Goal: Task Accomplishment & Management: Use online tool/utility

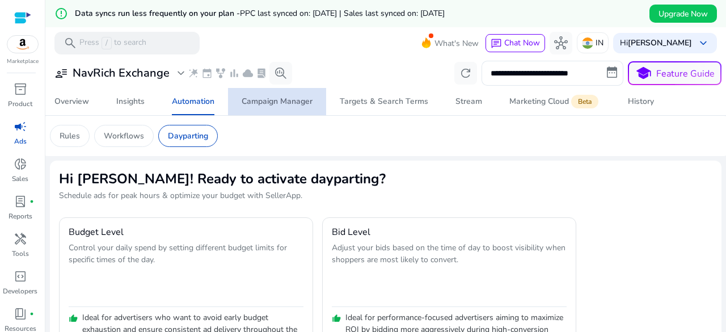
click at [288, 108] on span "Campaign Manager" at bounding box center [277, 101] width 71 height 27
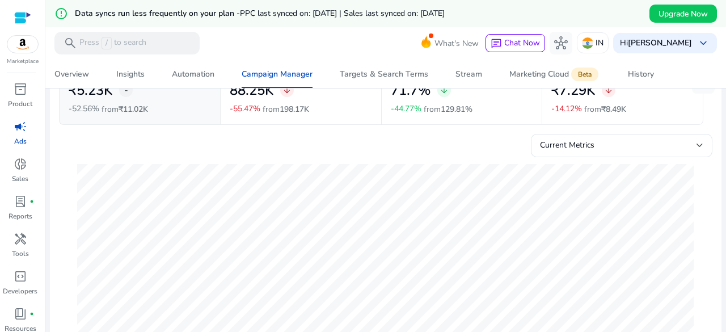
scroll to position [57, 0]
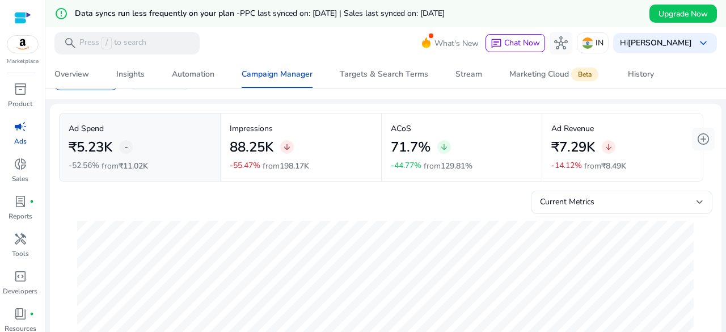
click at [120, 150] on div "-" at bounding box center [126, 147] width 14 height 14
click at [297, 148] on div "88.25K arrow_downward" at bounding box center [301, 147] width 142 height 26
click at [405, 146] on h2 "71.7%" at bounding box center [411, 147] width 40 height 16
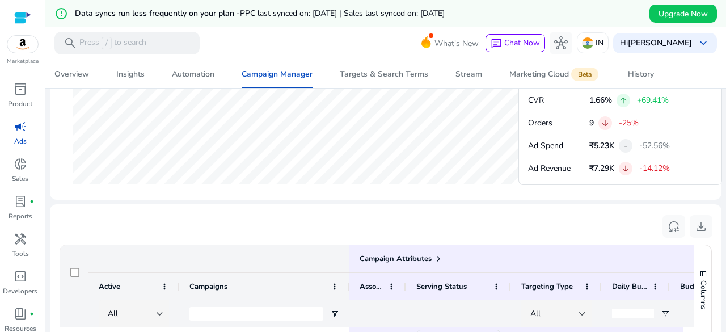
scroll to position [803, 0]
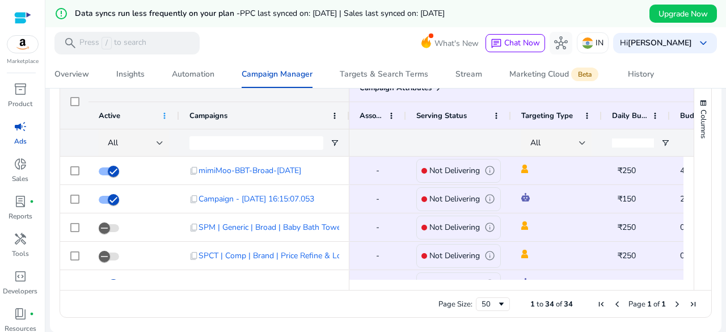
click at [163, 114] on span at bounding box center [164, 115] width 9 height 9
click at [199, 297] on div "Page Size: 50 1 to 34 of 34 Page 1 of 1" at bounding box center [385, 303] width 651 height 27
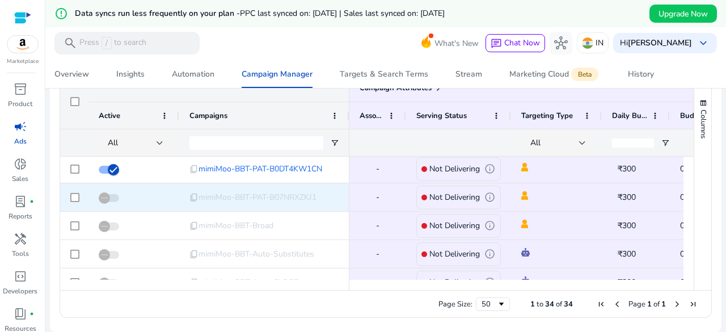
scroll to position [0, 0]
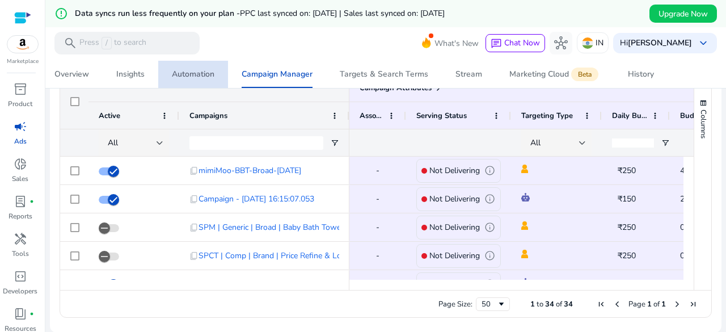
click at [198, 77] on div "Automation" at bounding box center [193, 74] width 43 height 8
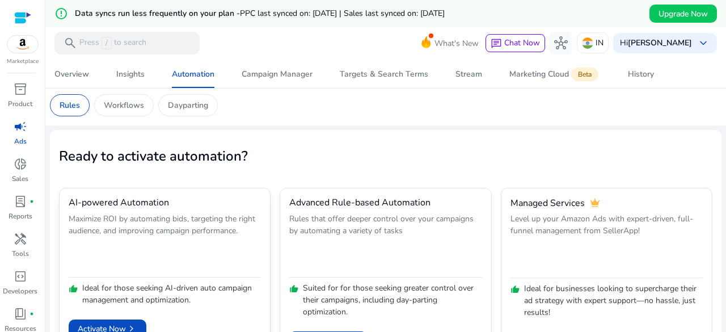
scroll to position [57, 0]
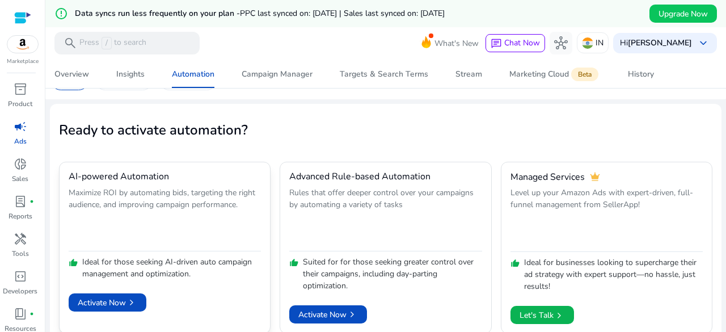
click at [191, 210] on p "Maximize ROI by automating bids, targeting the right audience, and improving ca…" at bounding box center [165, 217] width 192 height 61
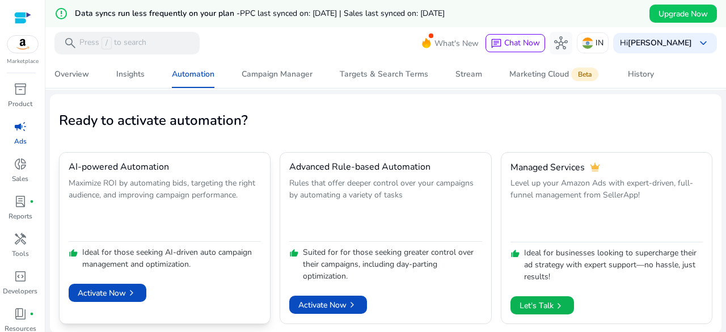
scroll to position [67, 0]
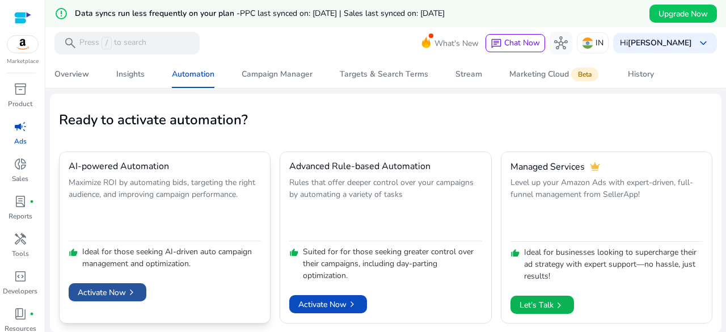
click at [91, 293] on span "Activate Now chevron_right" at bounding box center [108, 293] width 60 height 12
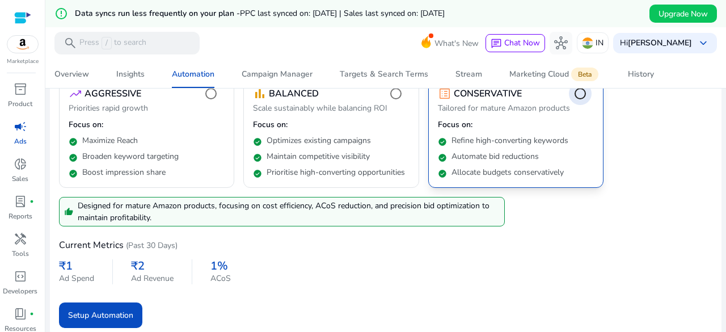
scroll to position [184, 0]
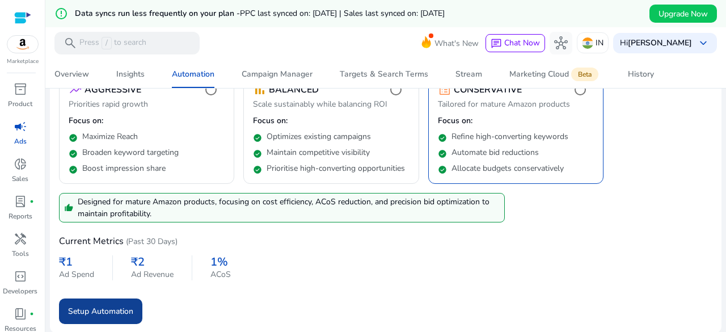
click at [106, 303] on span "submit" at bounding box center [100, 310] width 83 height 27
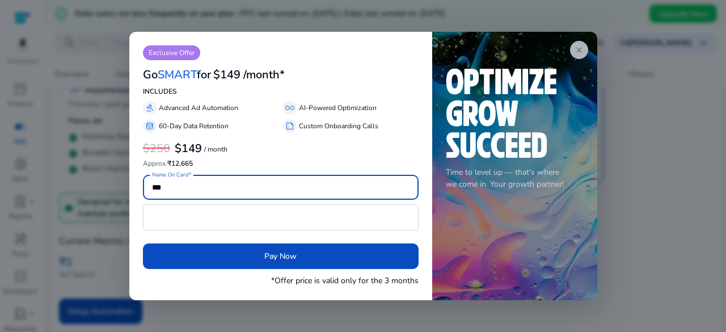
click at [573, 53] on app-icon "close" at bounding box center [579, 50] width 18 height 18
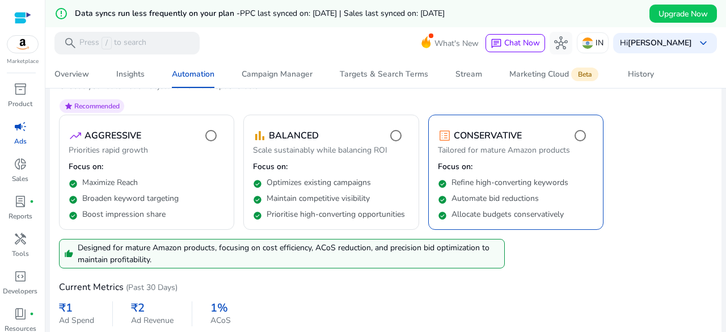
scroll to position [128, 0]
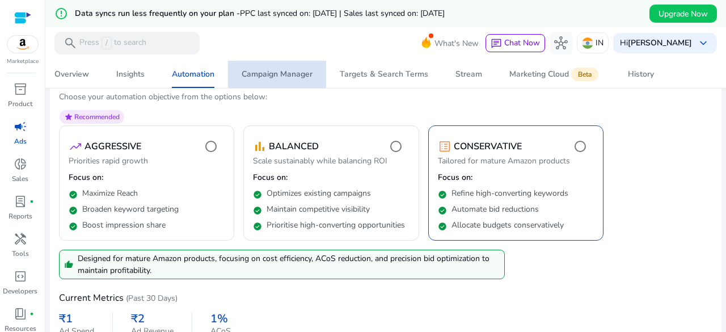
click at [277, 73] on div "Campaign Manager" at bounding box center [277, 74] width 71 height 8
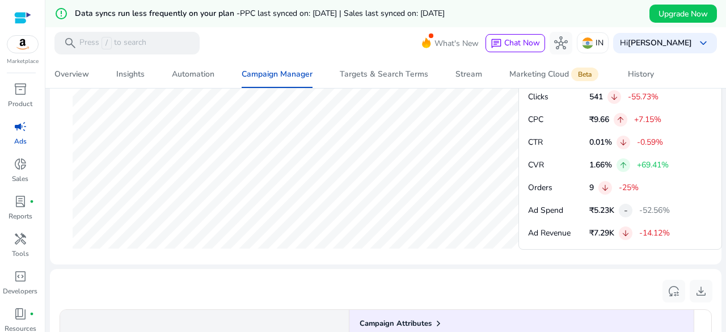
scroll to position [803, 0]
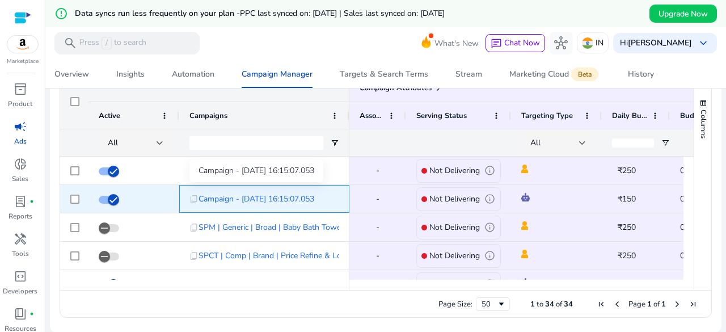
click at [236, 194] on span "Campaign - [DATE] 16:15:07.053" at bounding box center [257, 198] width 116 height 23
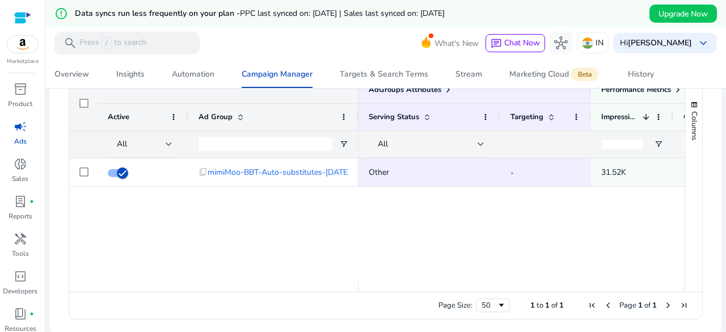
scroll to position [435, 0]
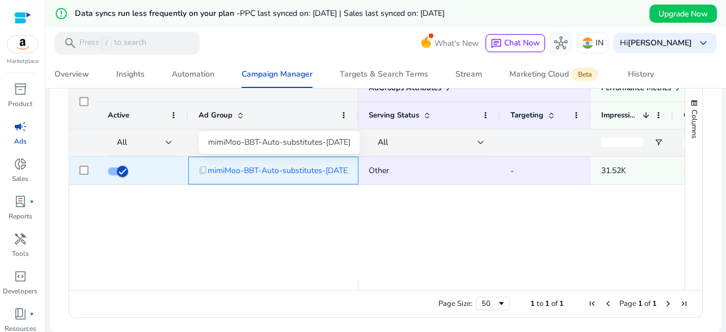
click at [240, 169] on span "mimiMoo-BBT-Auto-substitutes-[DATE]" at bounding box center [279, 170] width 142 height 23
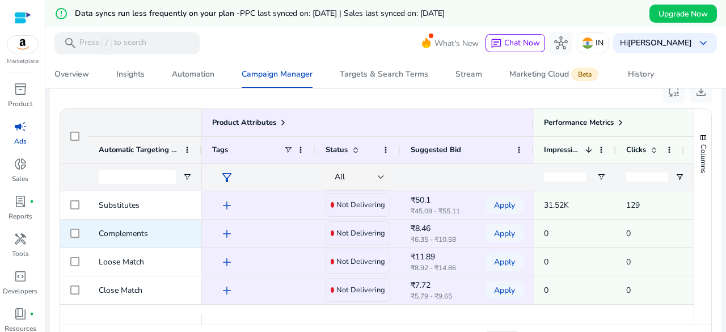
scroll to position [443, 0]
